Goal: Transaction & Acquisition: Purchase product/service

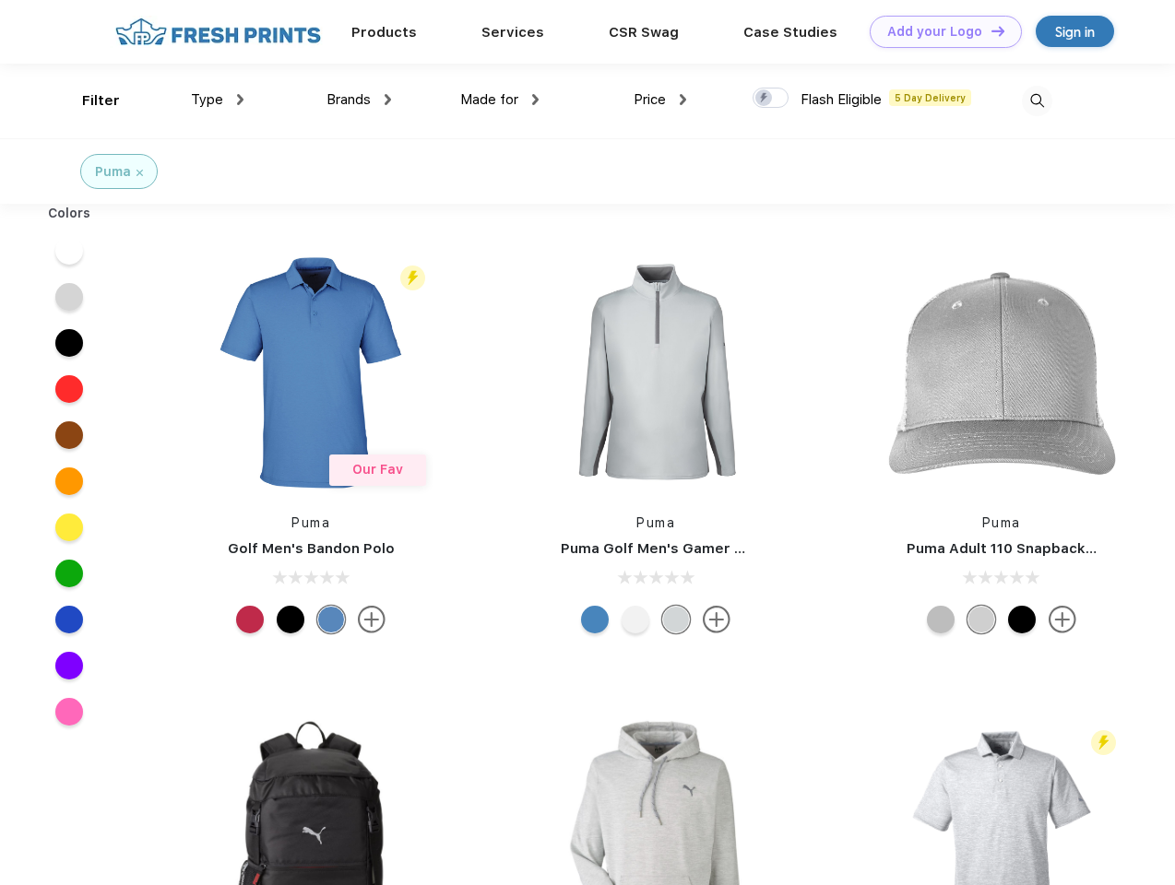
click at [939, 31] on link "Add your Logo Design Tool" at bounding box center [946, 32] width 152 height 32
click at [0, 0] on div "Design Tool" at bounding box center [0, 0] width 0 height 0
click at [990, 30] on link "Add your Logo Design Tool" at bounding box center [946, 32] width 152 height 32
click at [89, 101] on div "Filter" at bounding box center [101, 100] width 38 height 21
click at [218, 100] on span "Type" at bounding box center [207, 99] width 32 height 17
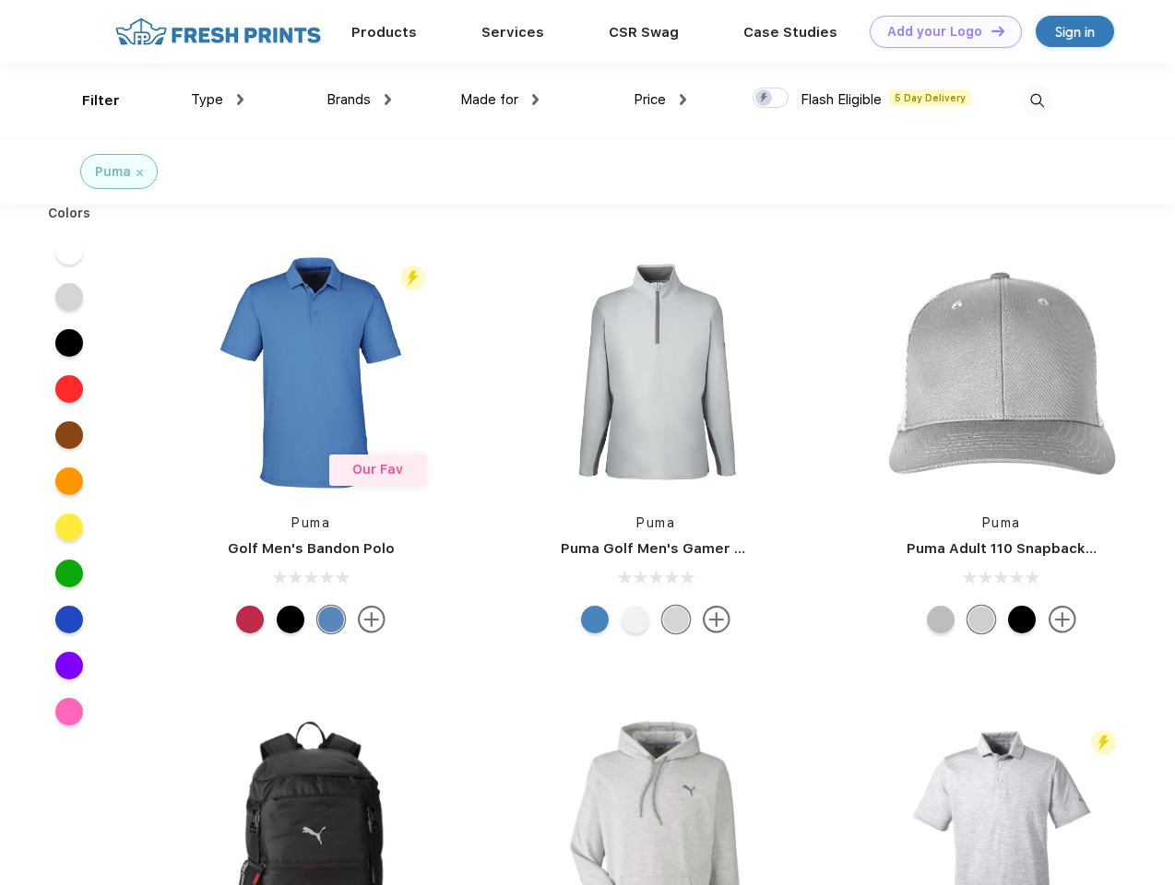
click at [359, 100] on span "Brands" at bounding box center [348, 99] width 44 height 17
click at [500, 100] on span "Made for" at bounding box center [489, 99] width 58 height 17
click at [660, 100] on span "Price" at bounding box center [650, 99] width 32 height 17
click at [771, 99] on div at bounding box center [771, 98] width 36 height 20
click at [765, 99] on input "checkbox" at bounding box center [759, 93] width 12 height 12
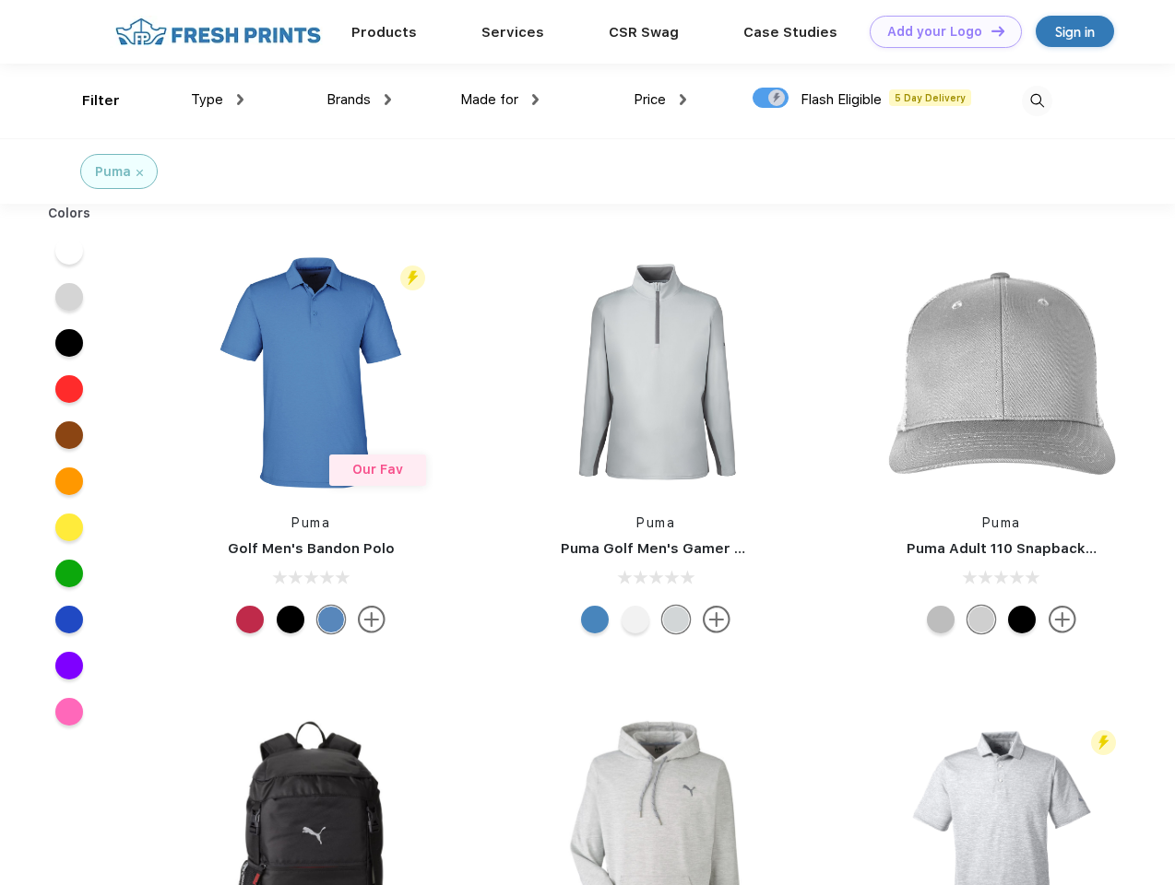
click at [1037, 101] on img at bounding box center [1037, 101] width 30 height 30
